Goal: Transaction & Acquisition: Obtain resource

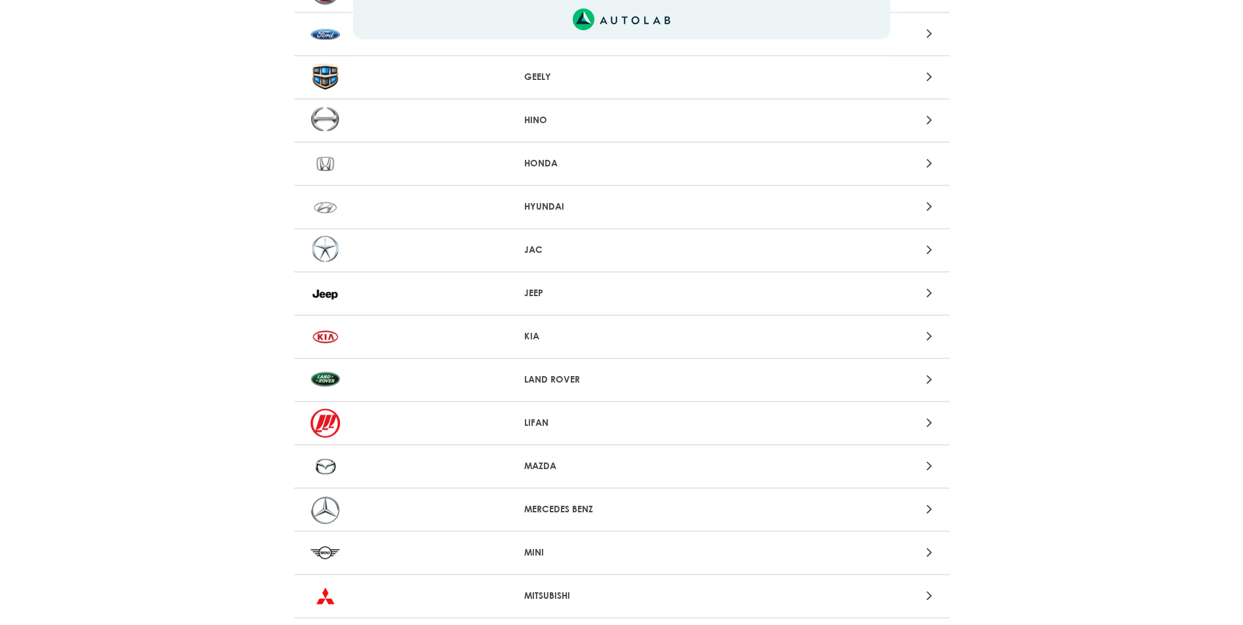
scroll to position [669, 0]
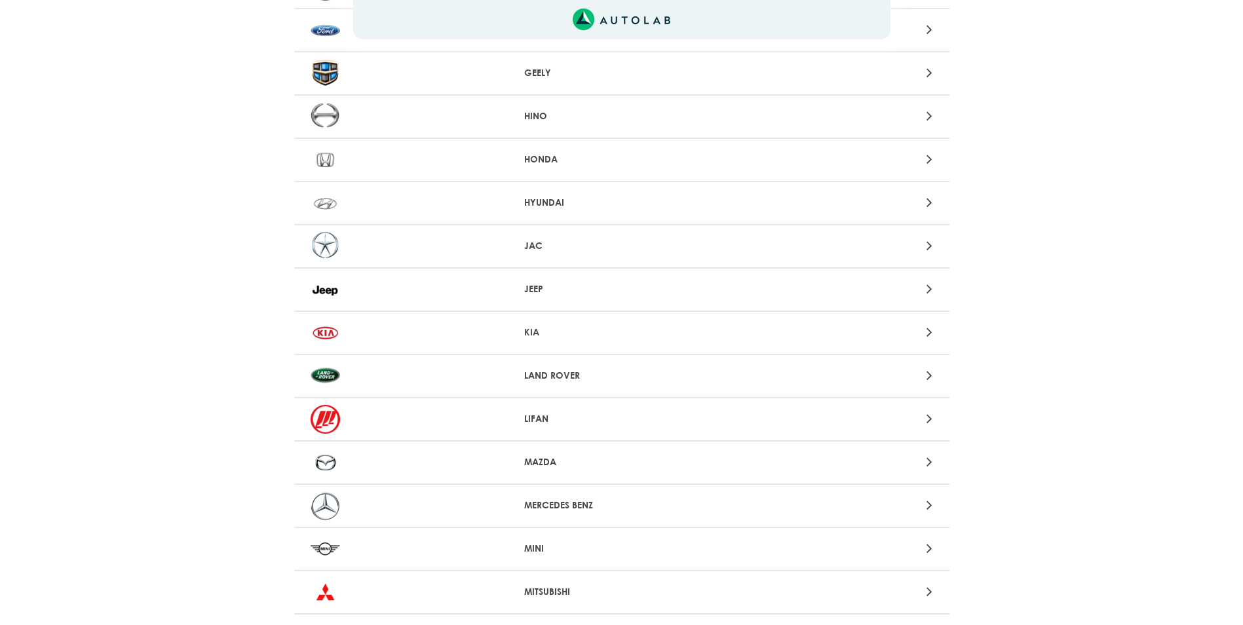
click at [930, 465] on icon at bounding box center [930, 462] width 6 height 17
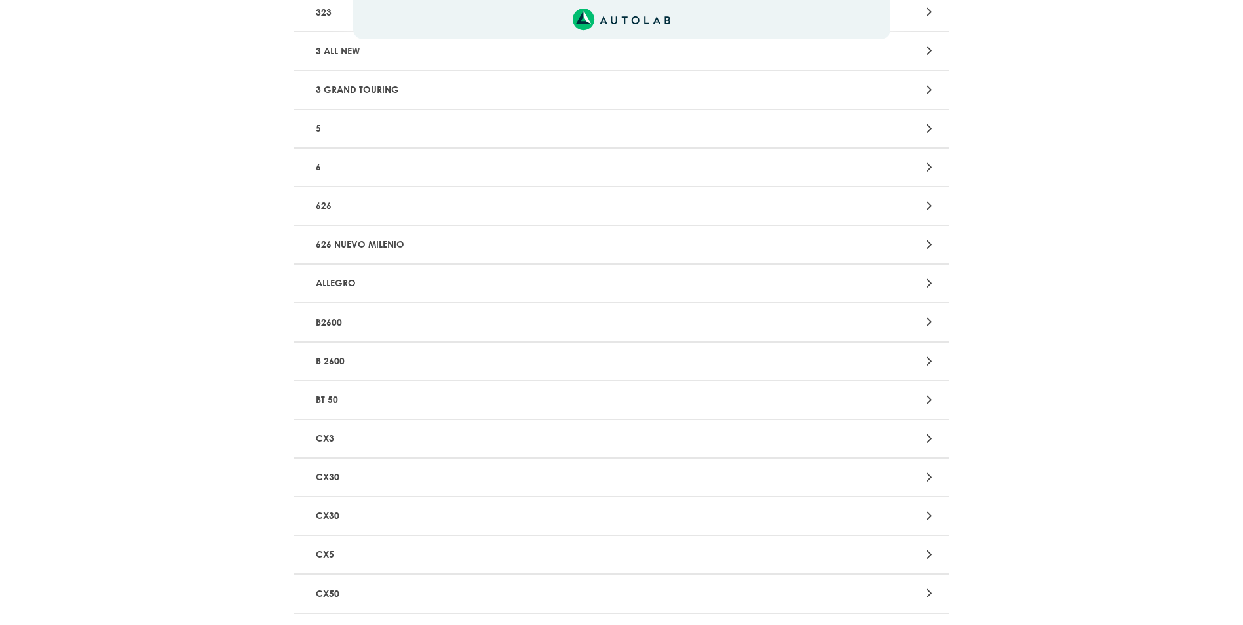
scroll to position [354, 0]
click at [931, 480] on icon at bounding box center [930, 475] width 6 height 17
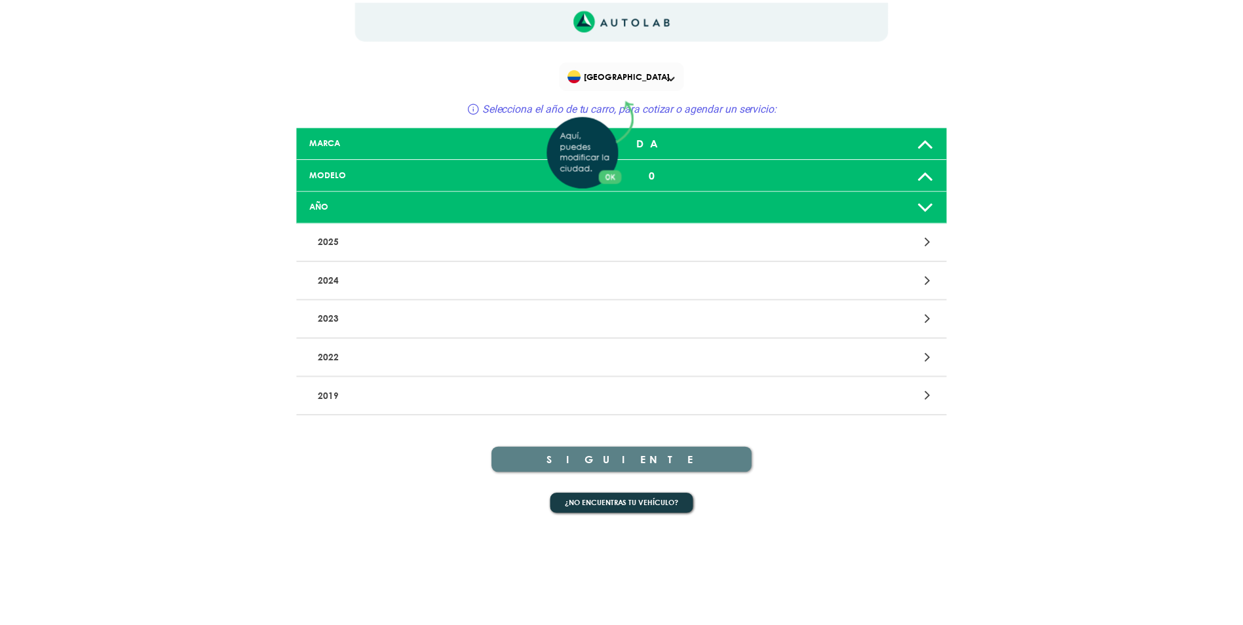
scroll to position [354, 0]
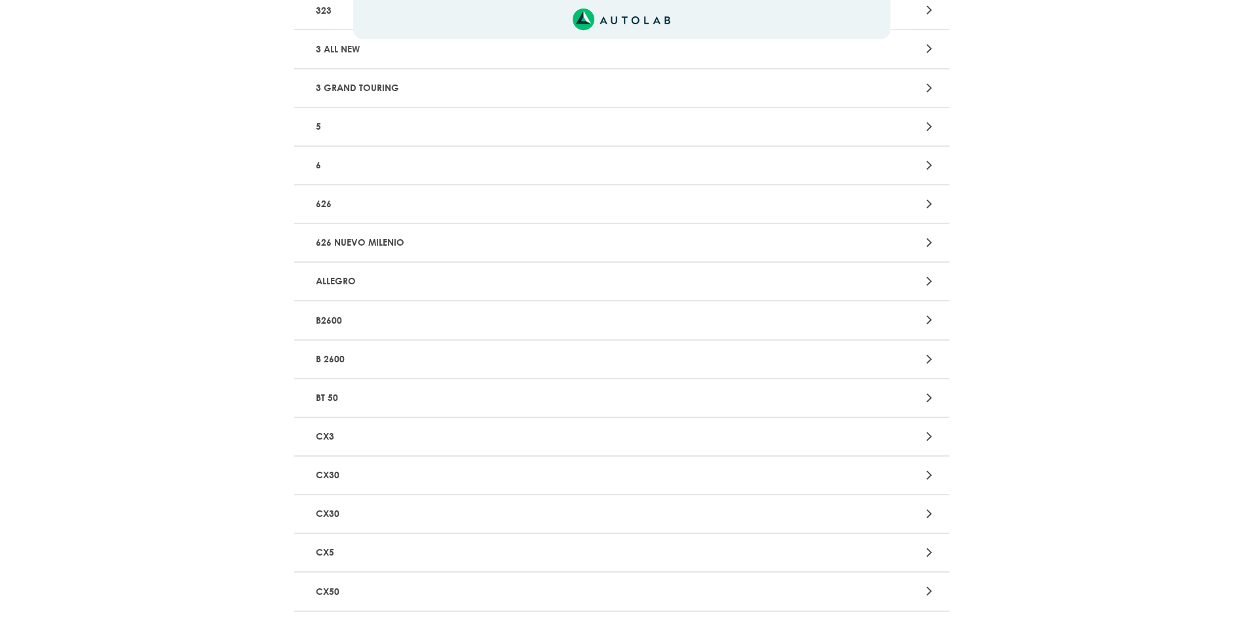
click at [341, 515] on p "CX30" at bounding box center [515, 514] width 408 height 24
click at [326, 549] on p "CX5" at bounding box center [515, 551] width 408 height 24
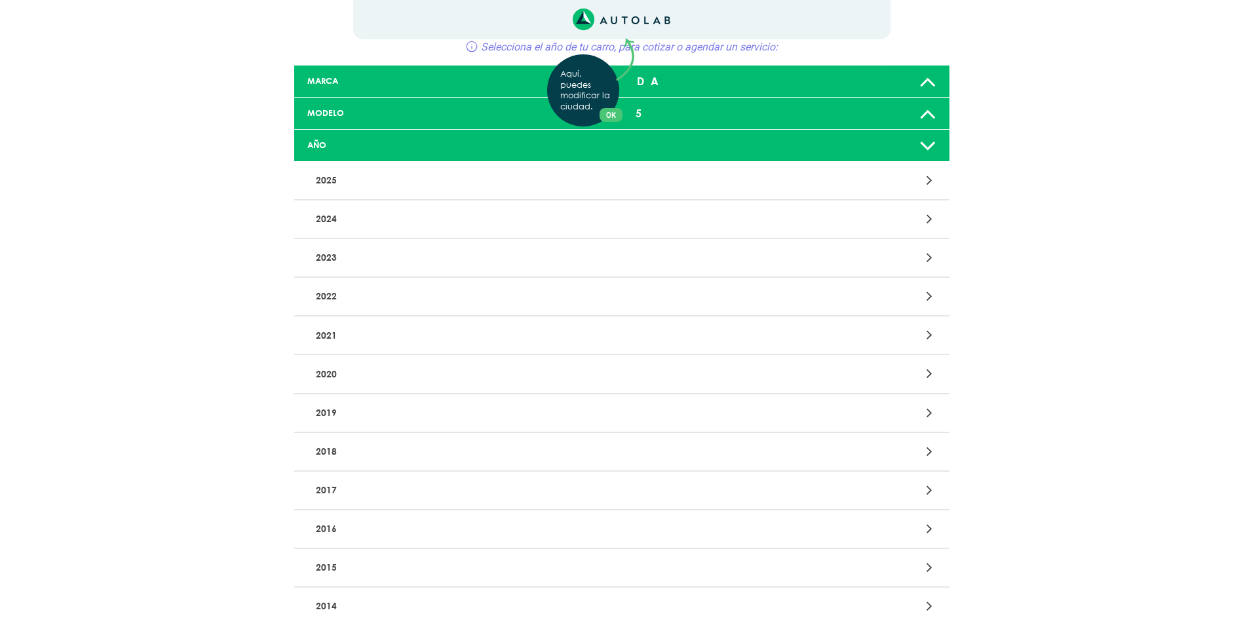
scroll to position [64, 0]
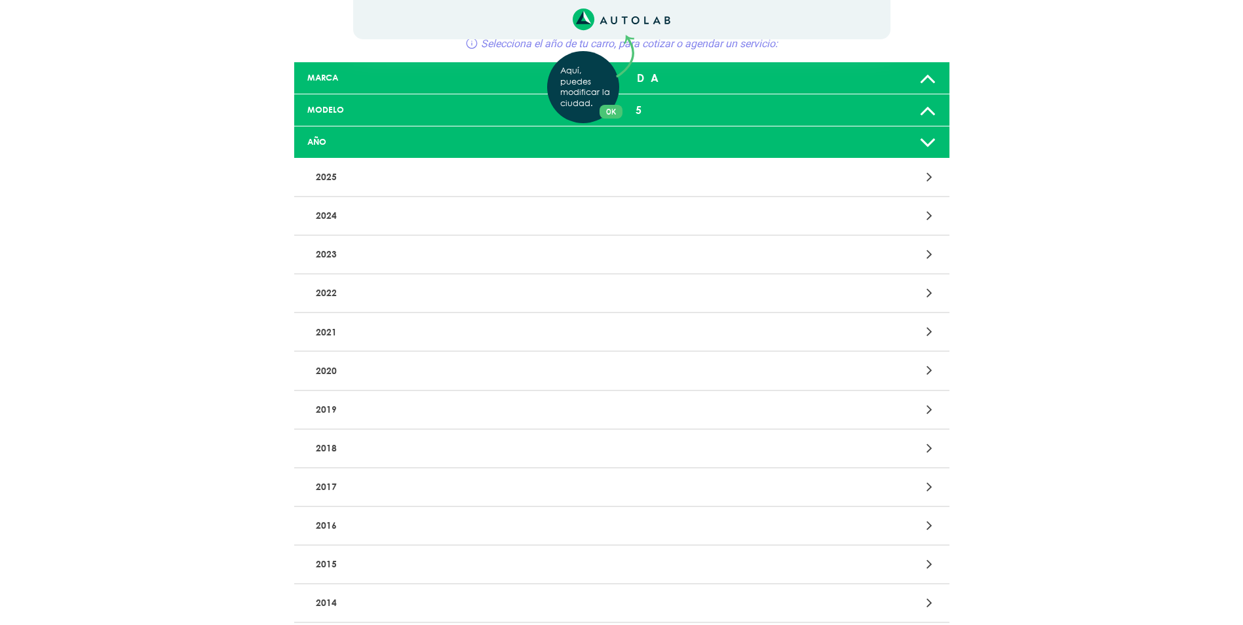
click at [907, 607] on div at bounding box center [836, 604] width 214 height 18
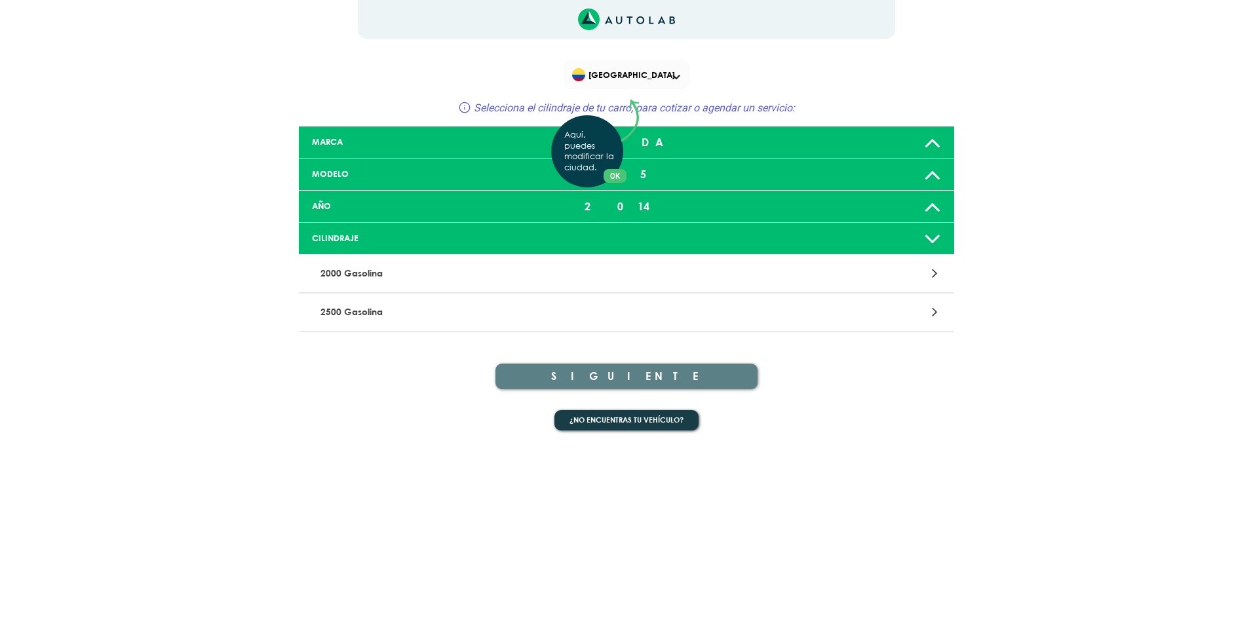
click at [379, 273] on div "Aquí, puedes modificar la ciudad. OK .aex,.bex{fill:none!important;stroke:#50c4…" at bounding box center [626, 312] width 1253 height 625
click at [937, 275] on icon at bounding box center [935, 273] width 6 height 17
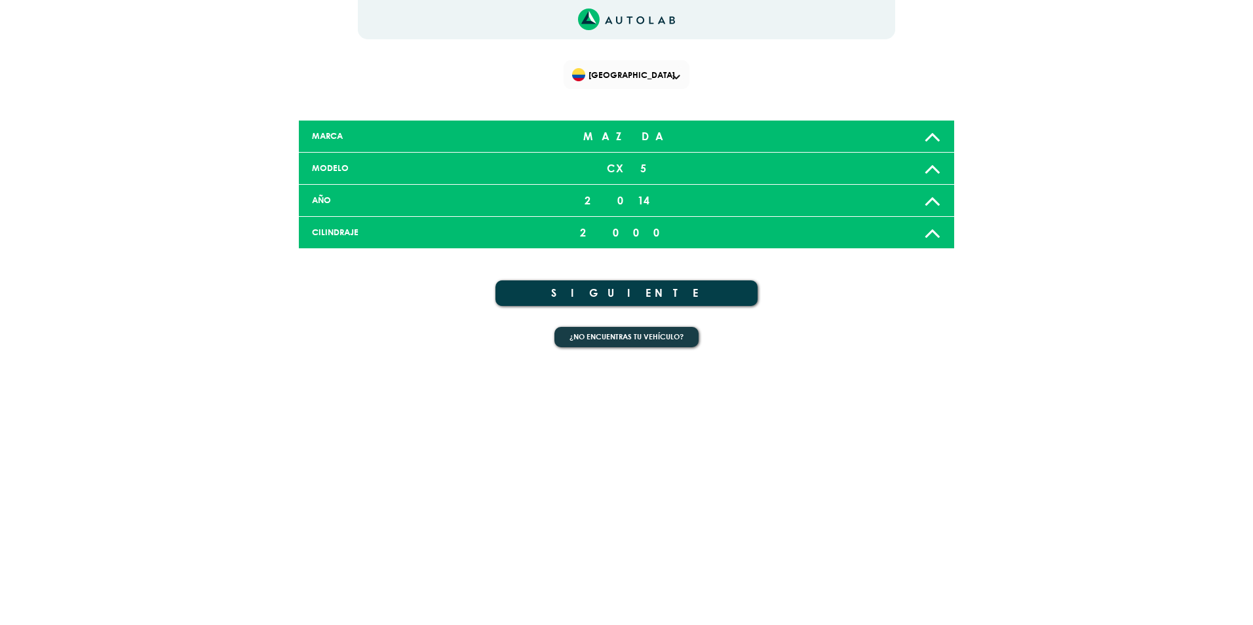
click at [627, 290] on button "SIGUIENTE" at bounding box center [627, 294] width 262 height 26
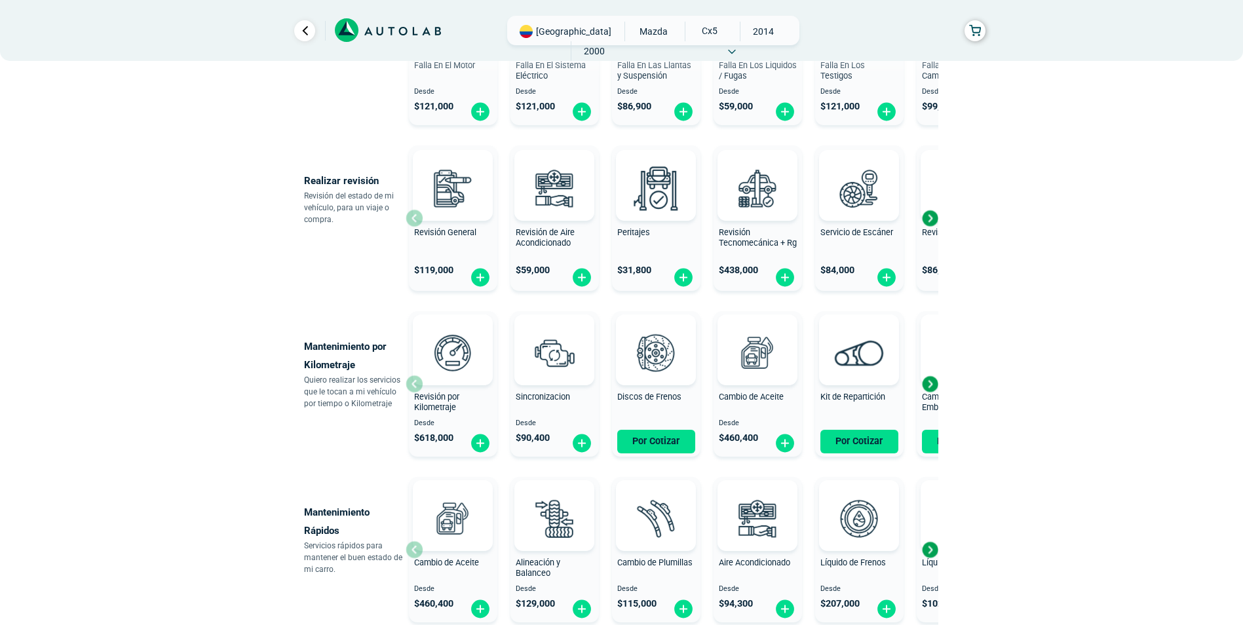
scroll to position [400, 0]
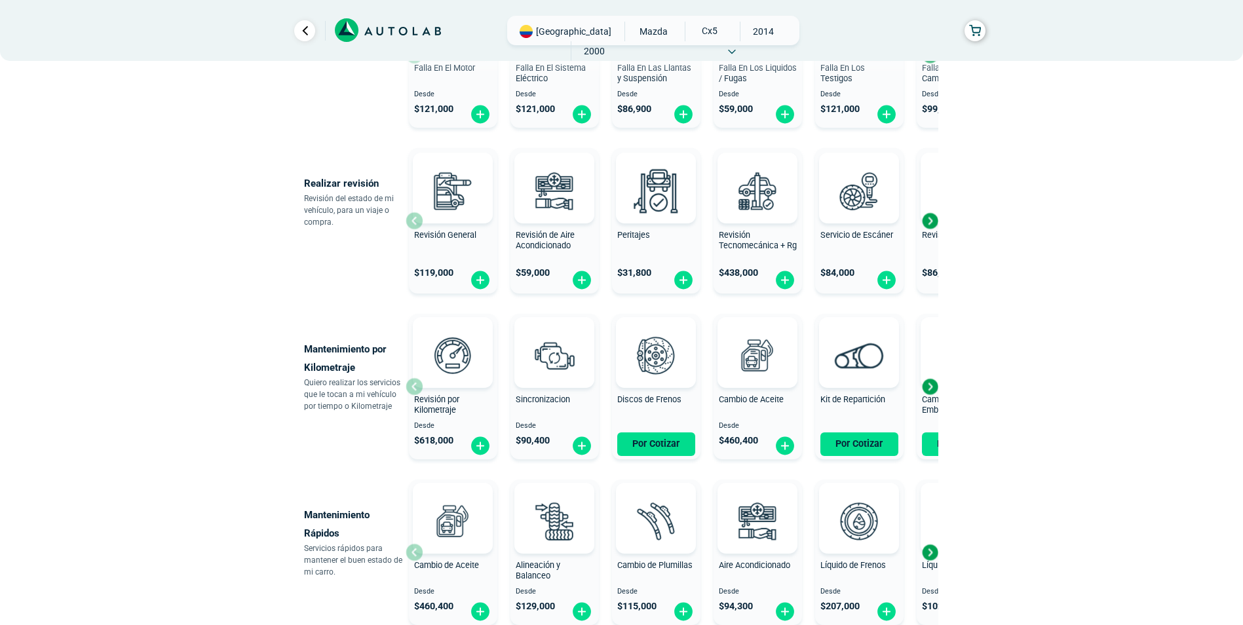
click at [930, 393] on div "Next slide" at bounding box center [930, 387] width 20 height 20
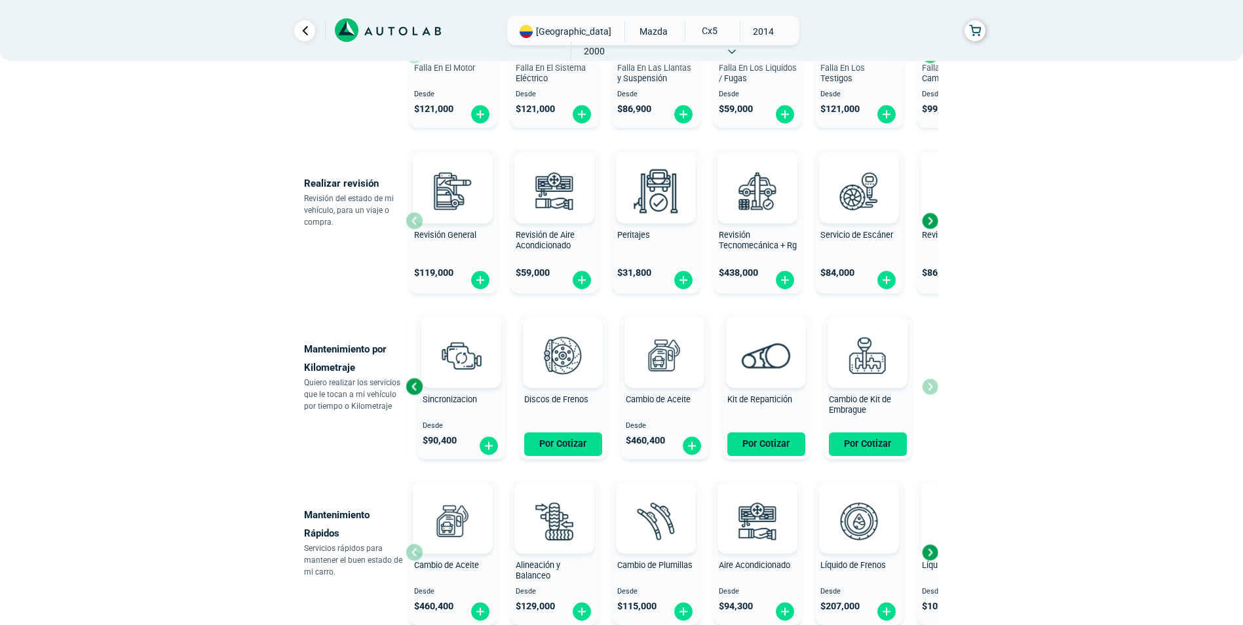
click at [930, 394] on div "Revisión por Kilometraje Desde $ 618,000 Sincronizacion Desde $ 90,400 Discos d…" at bounding box center [672, 387] width 533 height 156
click at [931, 225] on div "Next slide" at bounding box center [930, 221] width 20 height 20
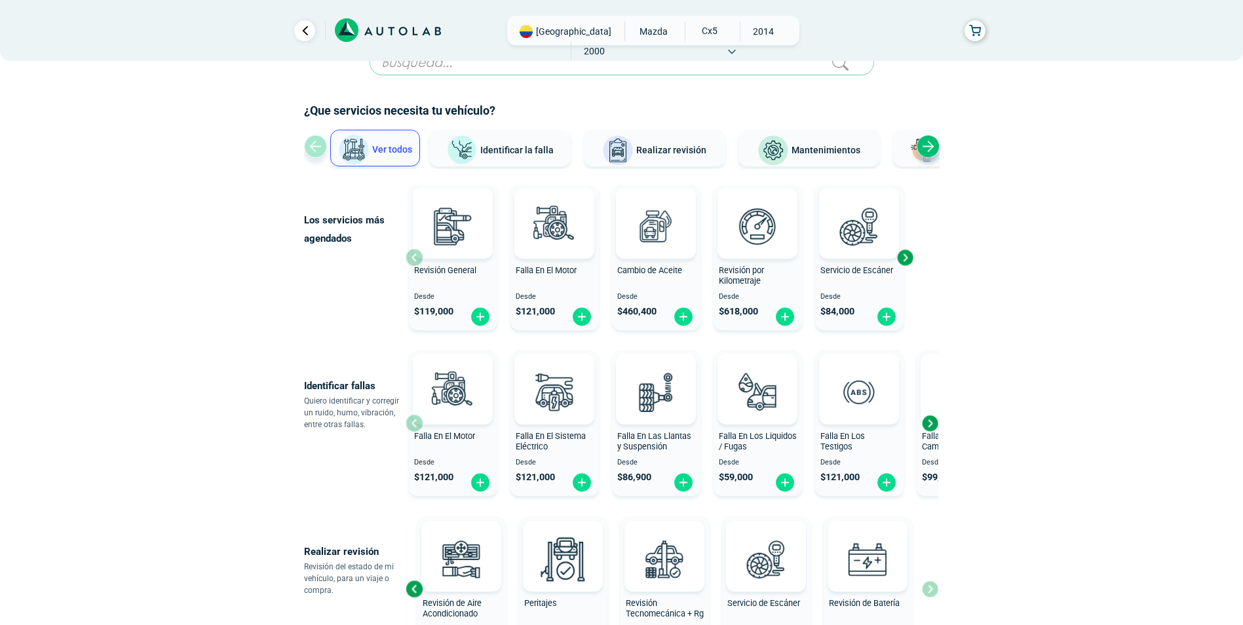
scroll to position [26, 0]
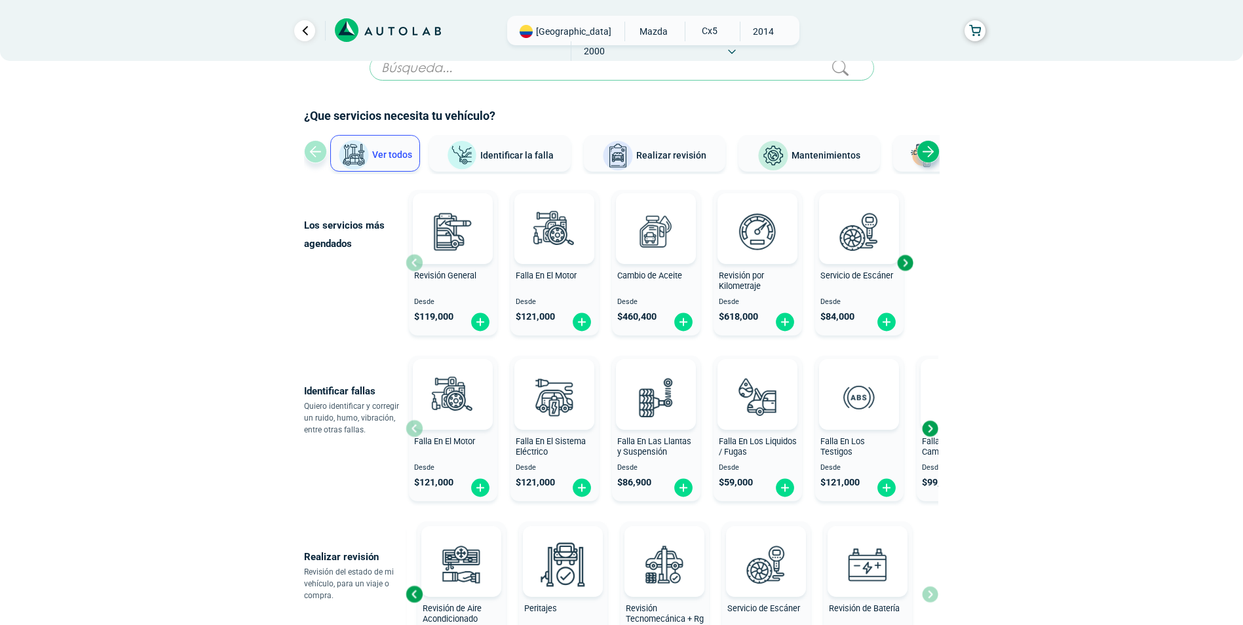
click at [928, 153] on div "Next slide" at bounding box center [928, 151] width 23 height 23
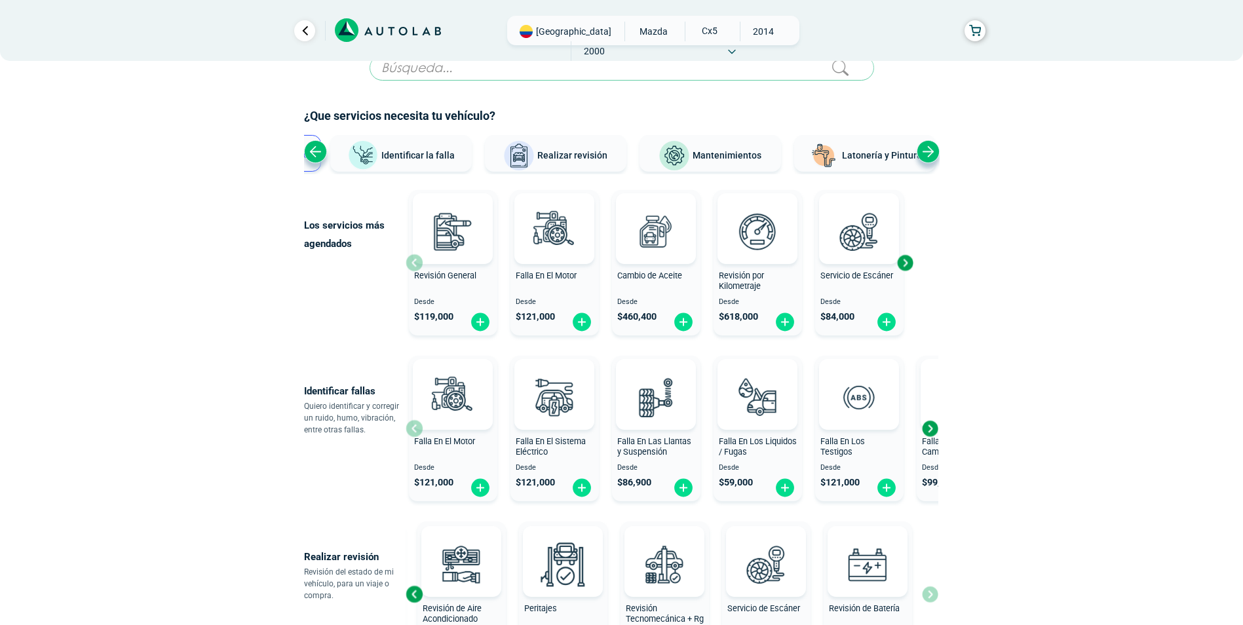
click at [928, 153] on div "Next slide" at bounding box center [928, 151] width 23 height 23
click at [928, 153] on div "Ver todos Identificar la falla Realizar revisión Mantenimientos Latonería y Pin…" at bounding box center [622, 154] width 636 height 39
click at [709, 151] on span "Mantenimientos" at bounding box center [705, 155] width 69 height 10
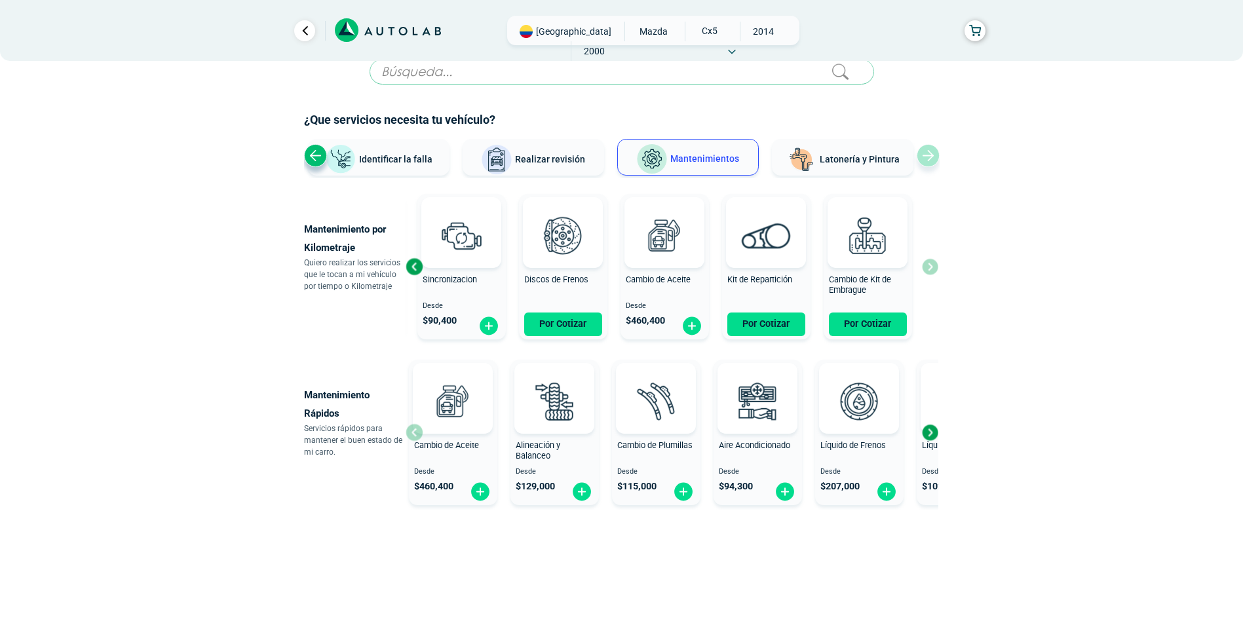
scroll to position [22, 0]
click at [931, 273] on div "Revisión por Kilometraje Desde $ 618,000 Sincronizacion Desde $ 90,400 Discos d…" at bounding box center [672, 267] width 533 height 156
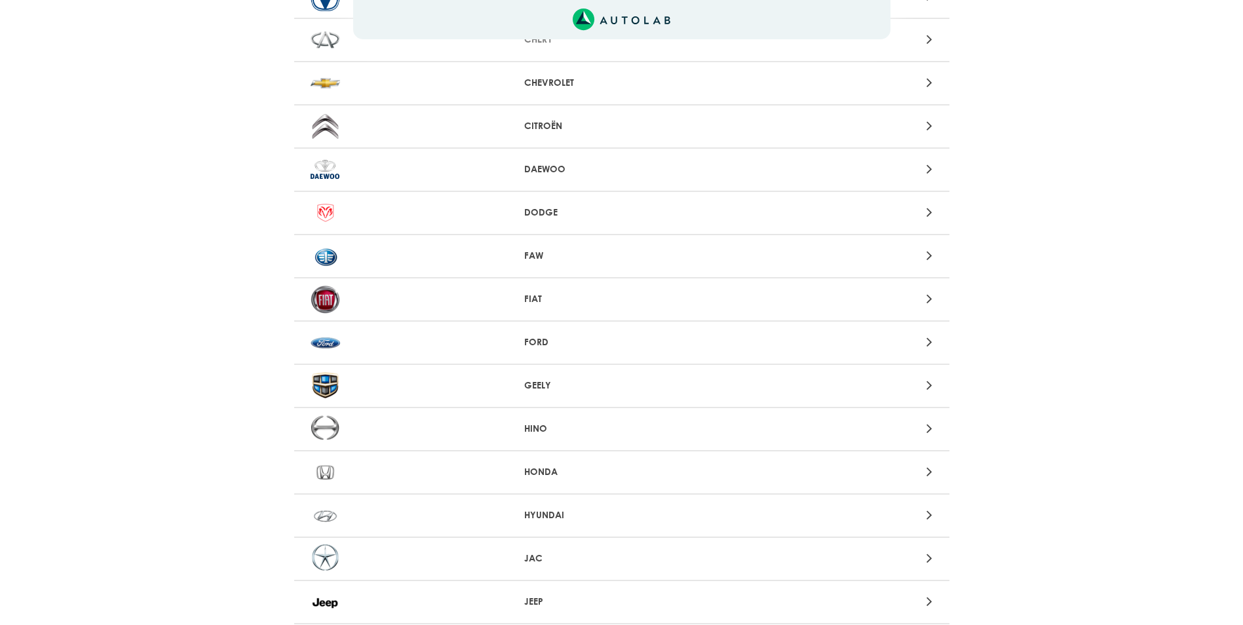
scroll to position [669, 0]
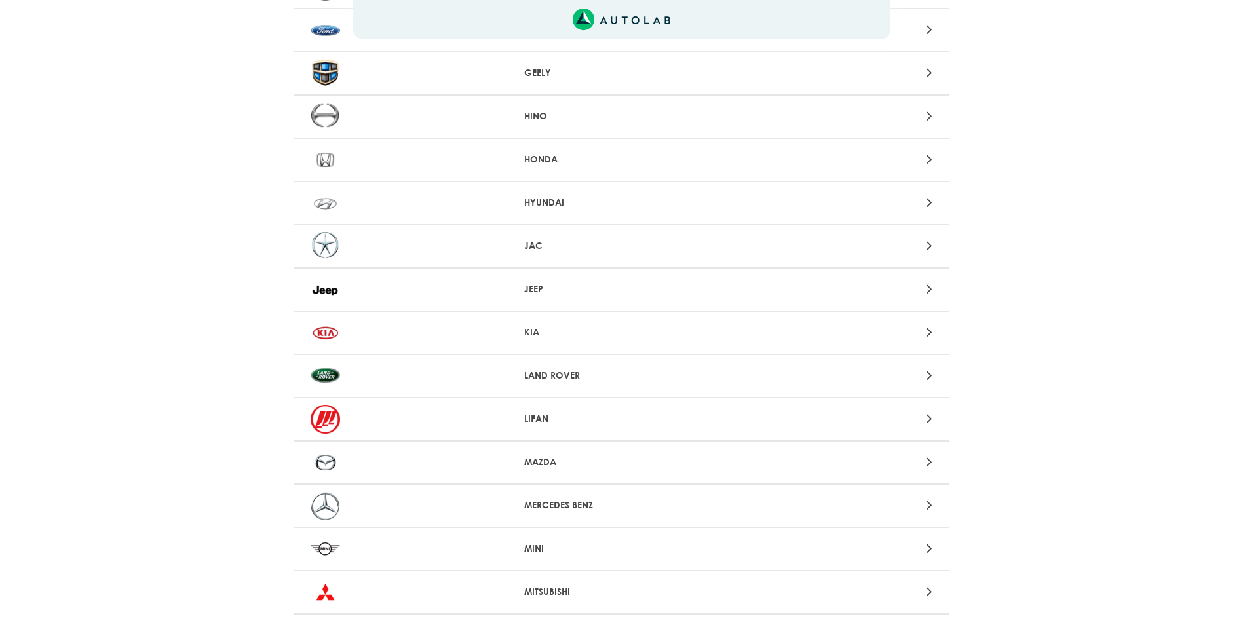
click at [932, 206] on icon at bounding box center [930, 202] width 6 height 17
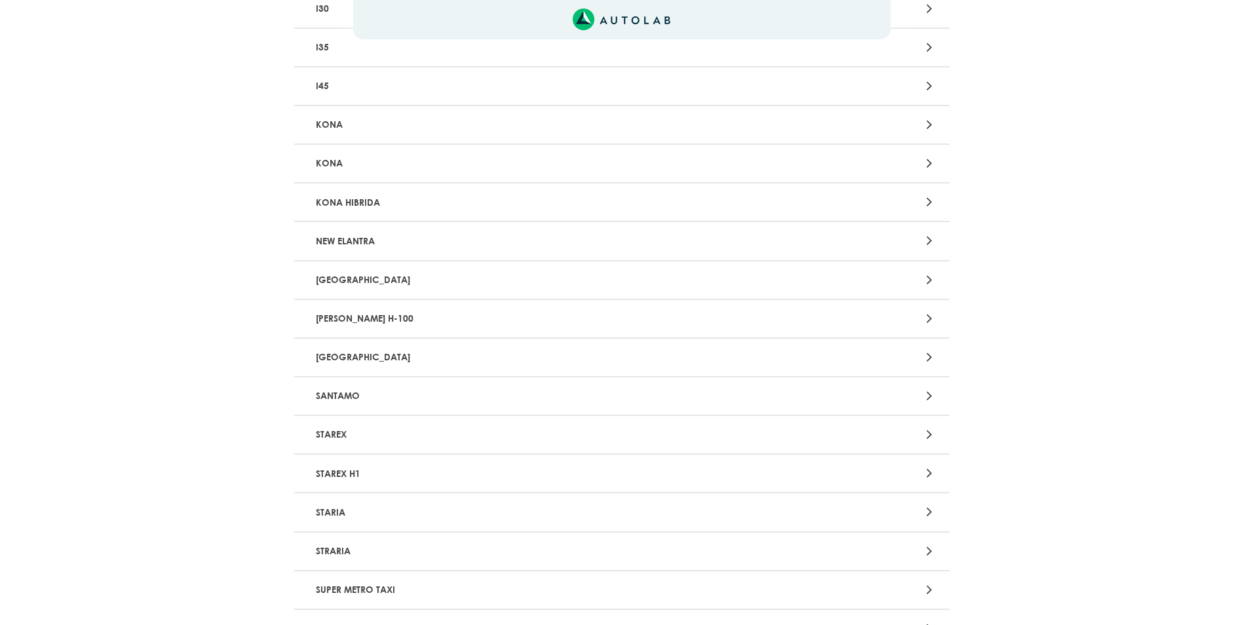
scroll to position [2526, 0]
click at [930, 554] on icon at bounding box center [930, 551] width 6 height 17
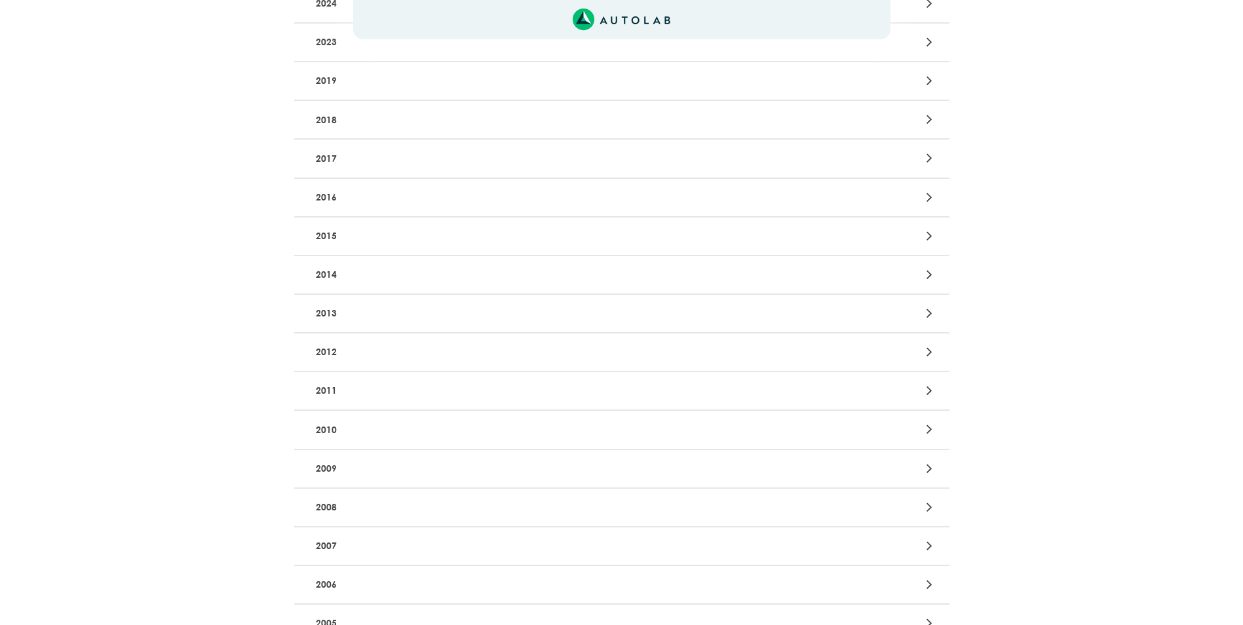
scroll to position [278, 0]
click at [914, 510] on div at bounding box center [836, 507] width 214 height 18
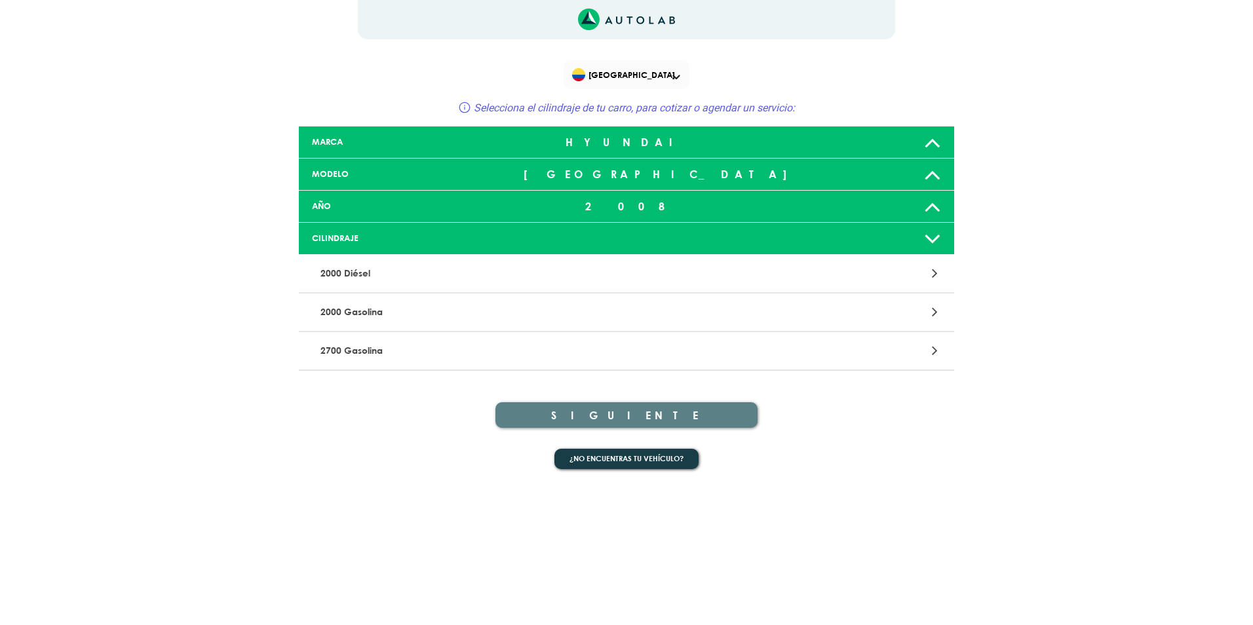
click at [382, 307] on p "2000 Gasolina" at bounding box center [519, 312] width 408 height 24
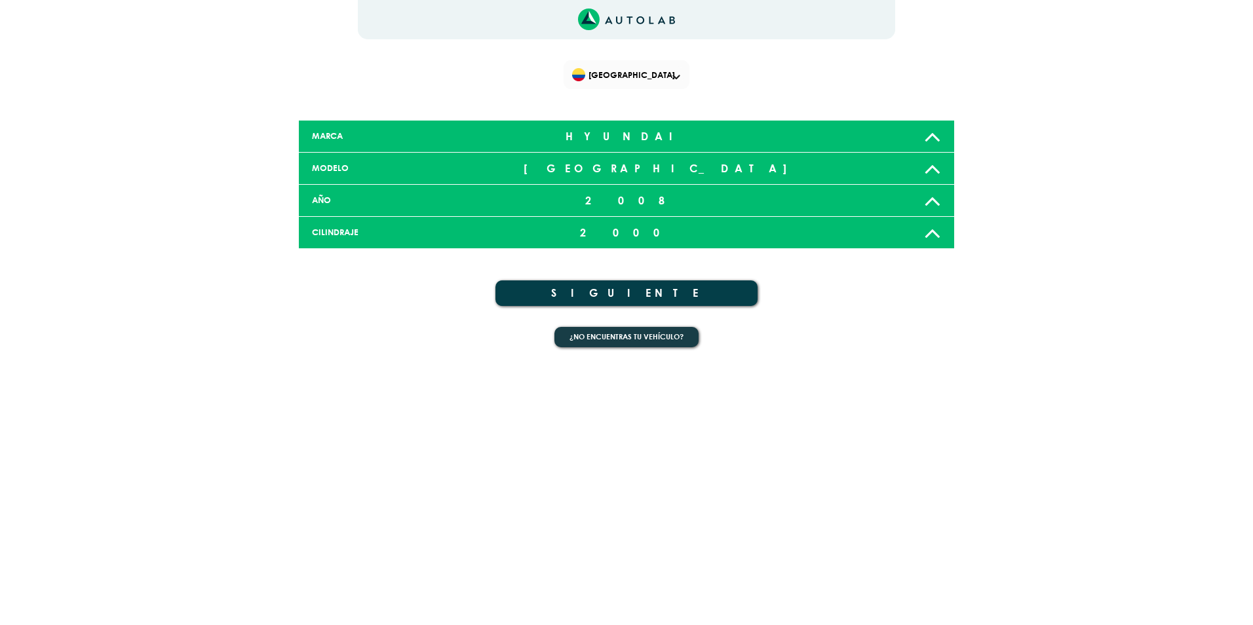
click at [634, 296] on button "SIGUIENTE" at bounding box center [627, 294] width 262 height 26
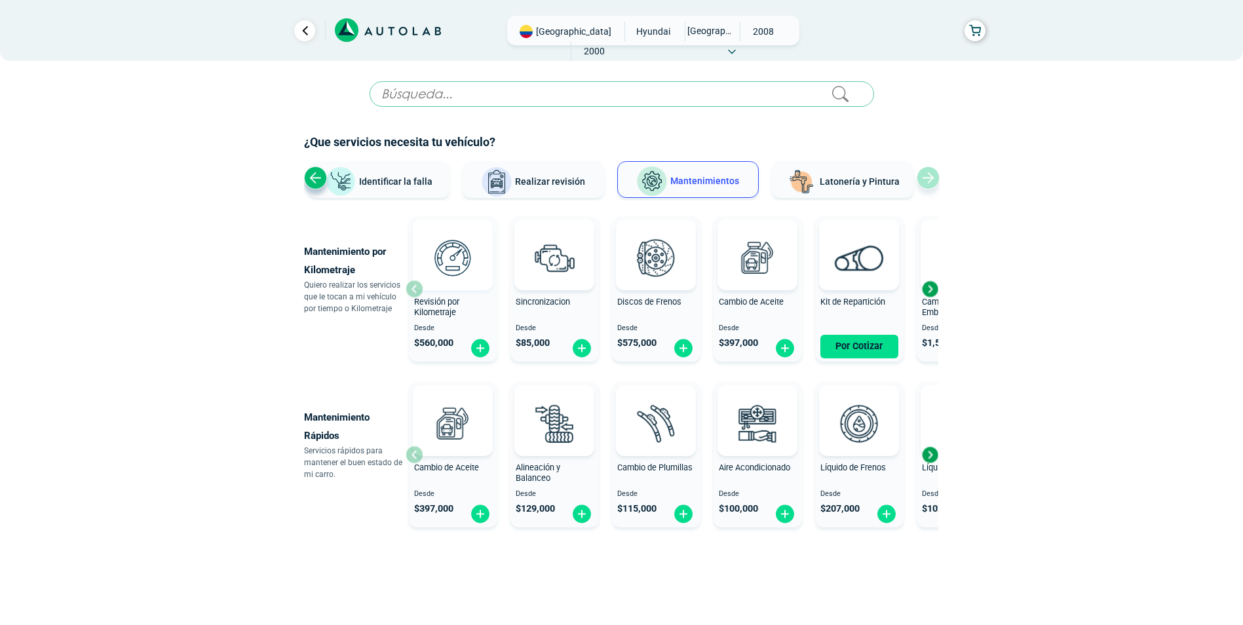
click at [452, 260] on img at bounding box center [453, 258] width 58 height 58
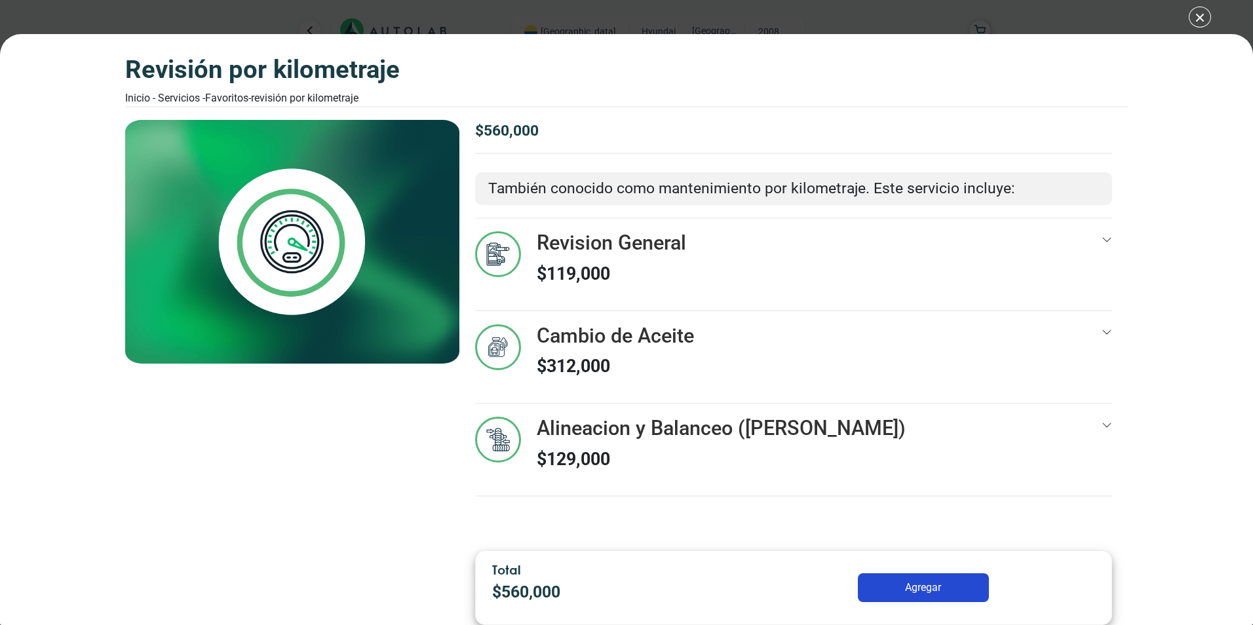
click at [1105, 237] on icon at bounding box center [1107, 240] width 10 height 10
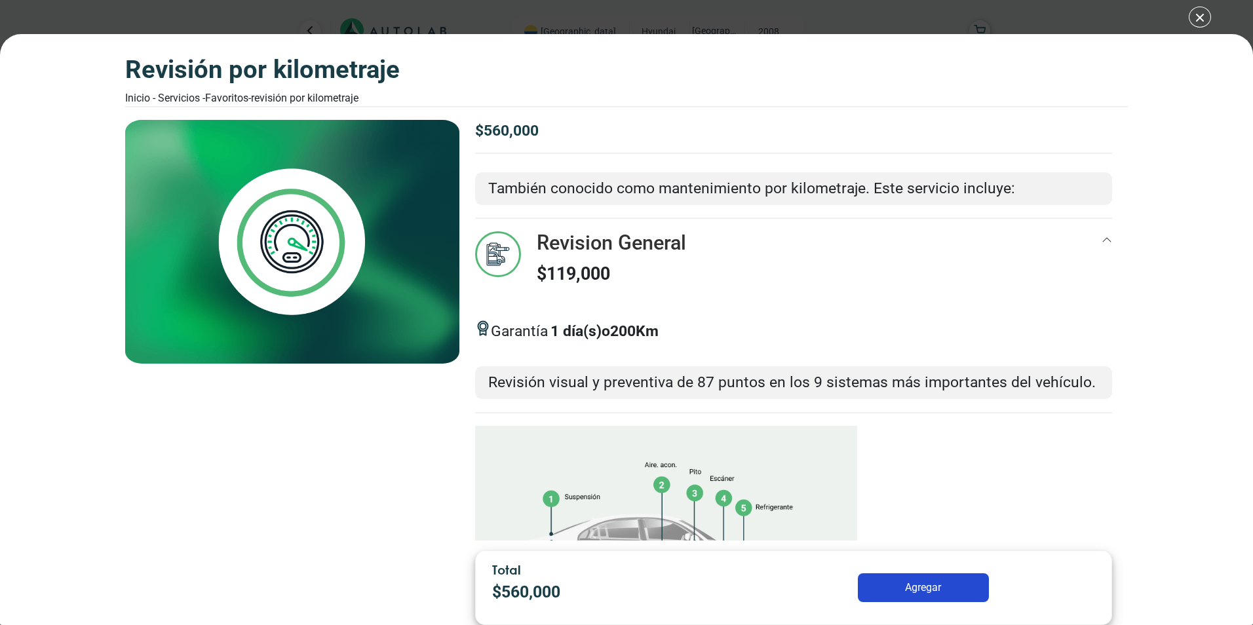
click at [1102, 243] on icon at bounding box center [1107, 240] width 10 height 10
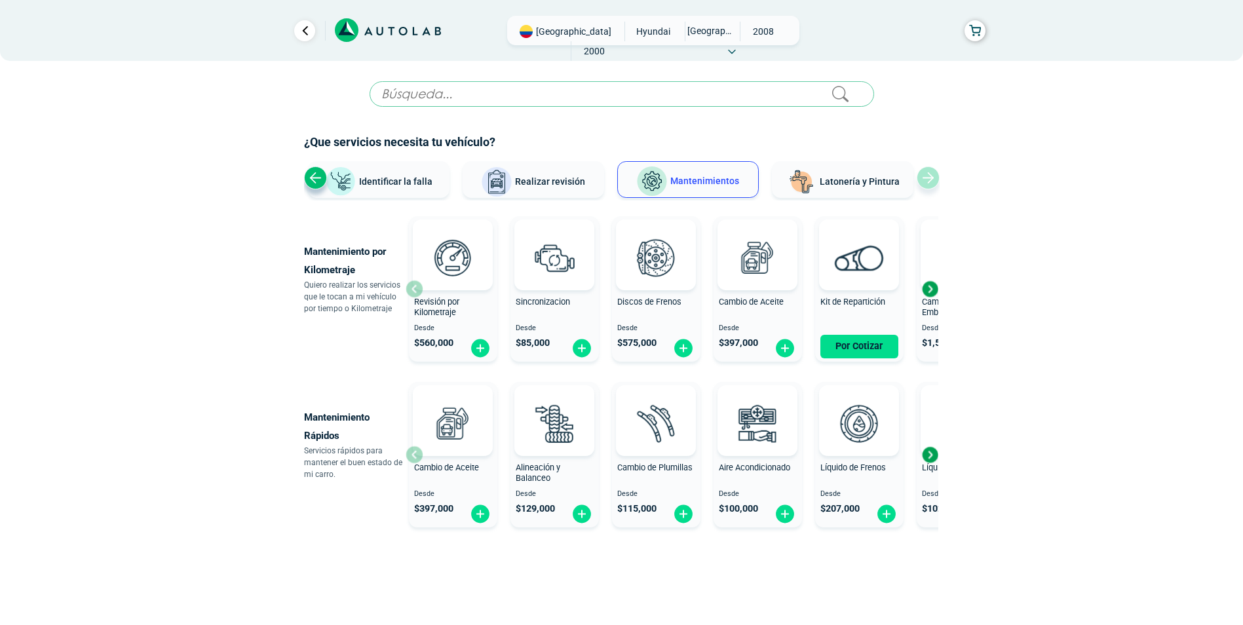
click at [937, 292] on div "Next slide" at bounding box center [930, 289] width 20 height 20
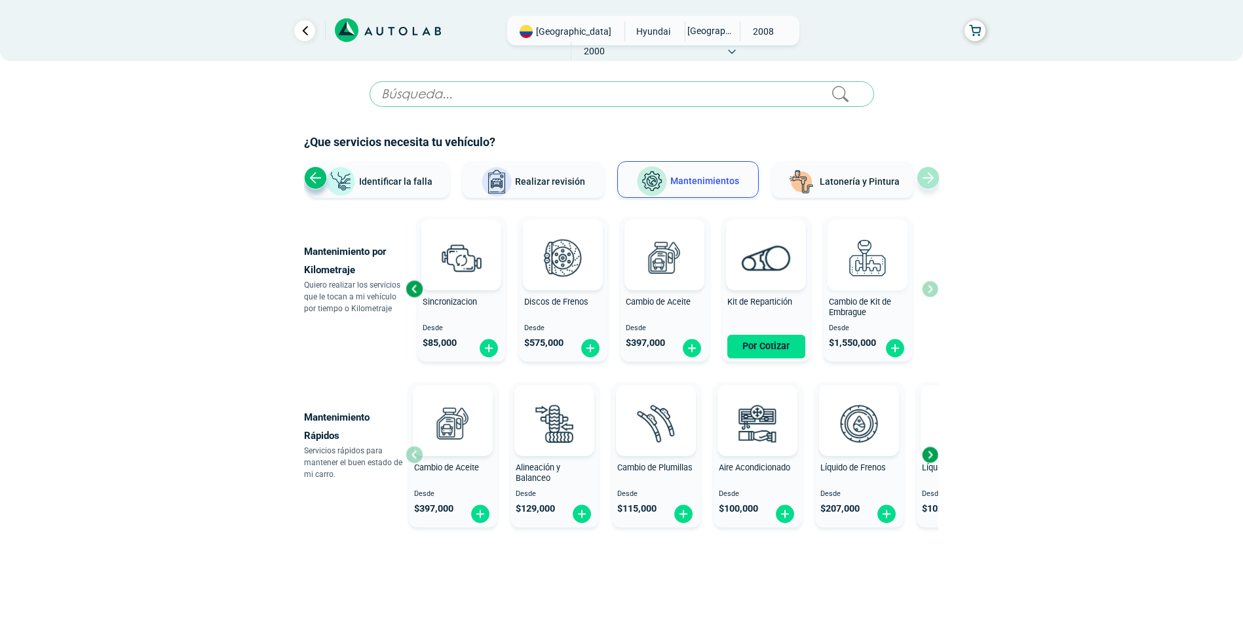
click at [869, 279] on img at bounding box center [868, 258] width 58 height 58
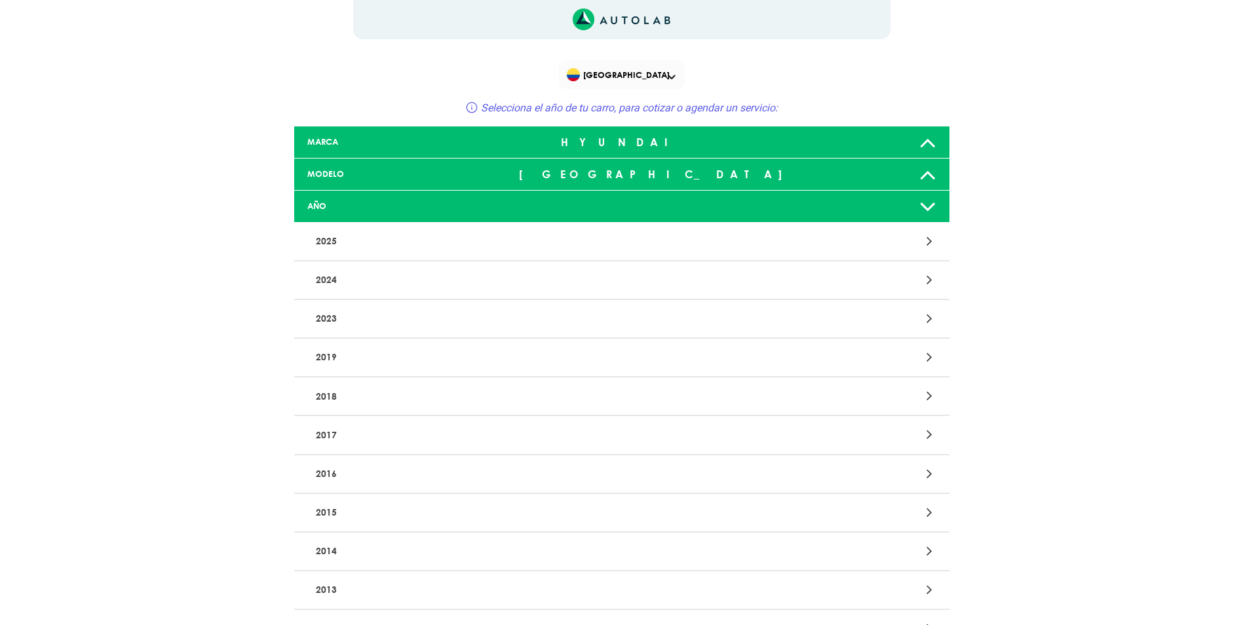
scroll to position [2526, 0]
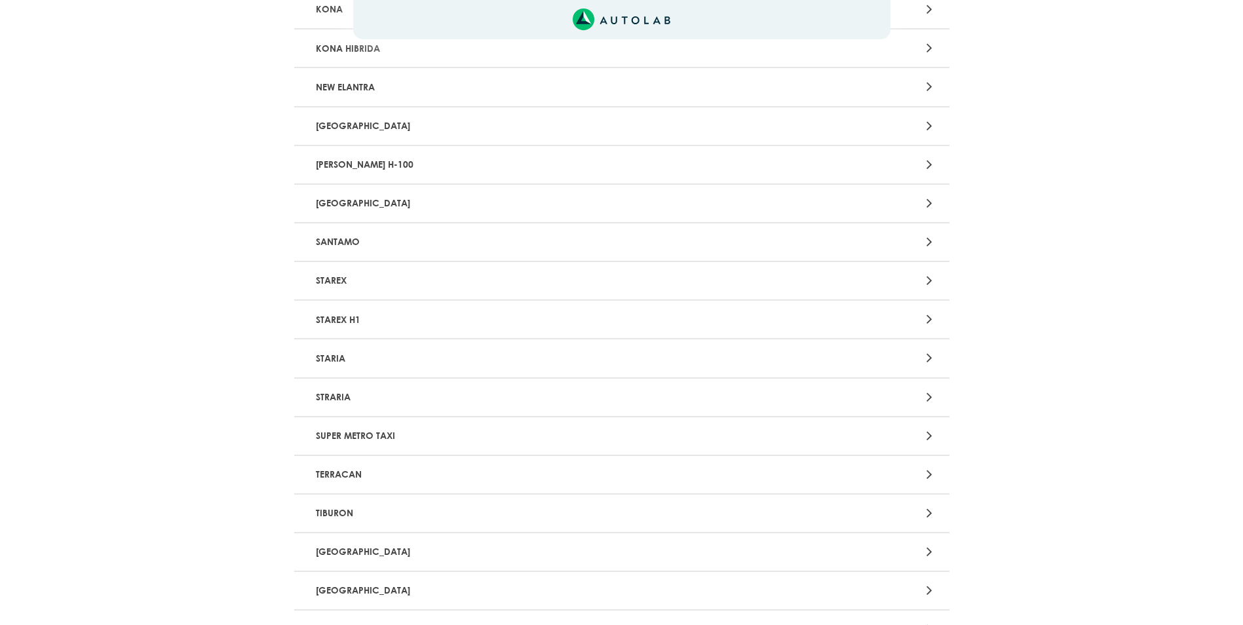
scroll to position [669, 0]
